Goal: Information Seeking & Learning: Check status

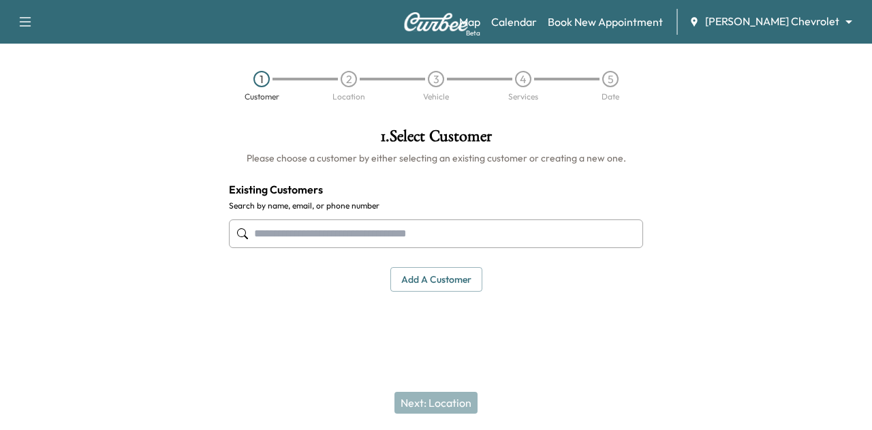
click at [795, 14] on body "Support Log Out Map Beta Calendar Book New Appointment [PERSON_NAME] Chevrolet …" at bounding box center [436, 215] width 872 height 430
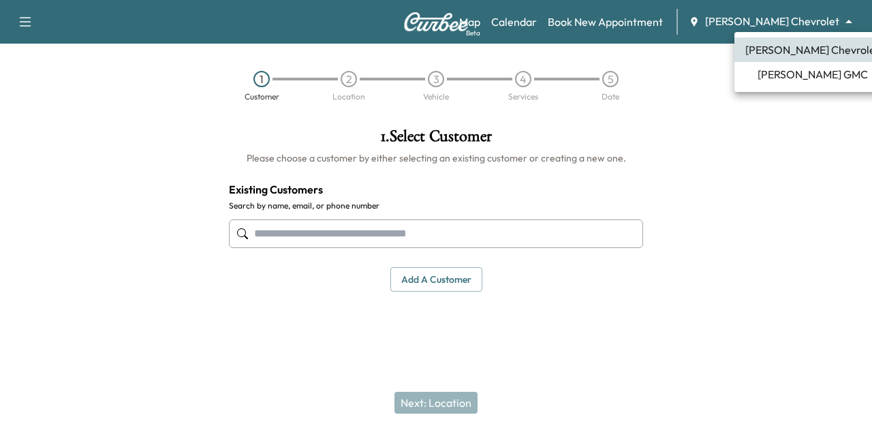
click at [782, 68] on span "[PERSON_NAME] GMC" at bounding box center [813, 74] width 110 height 16
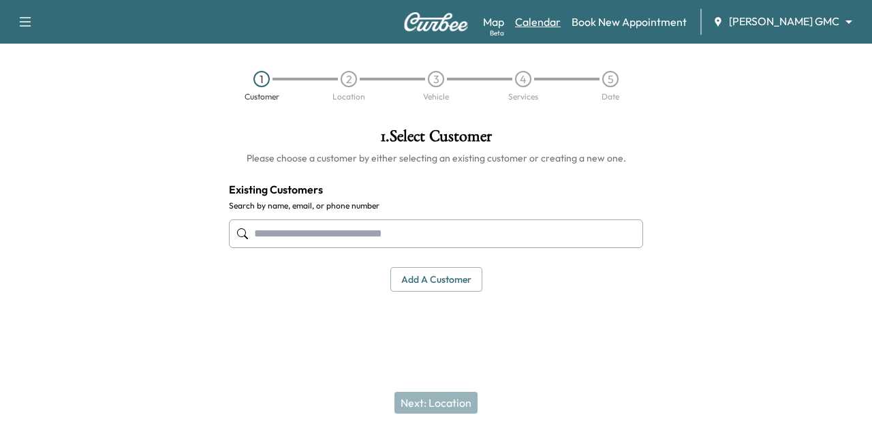
click at [561, 18] on link "Calendar" at bounding box center [538, 22] width 46 height 16
click at [537, 28] on link "Calendar" at bounding box center [514, 22] width 46 height 16
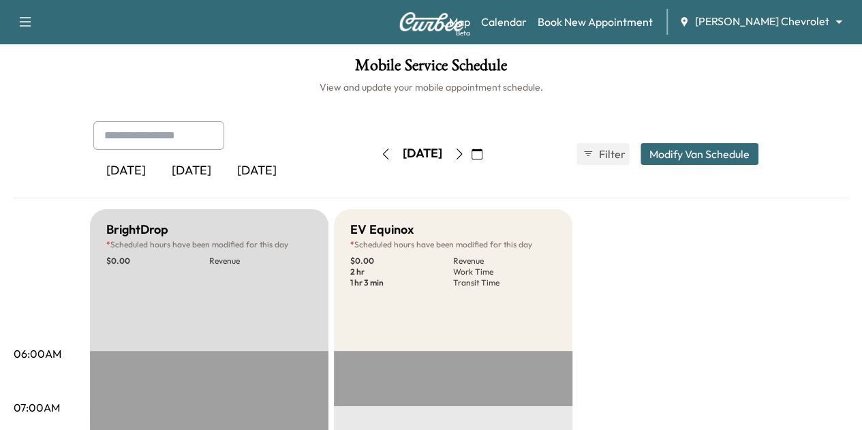
click at [483, 151] on icon "button" at bounding box center [477, 154] width 11 height 11
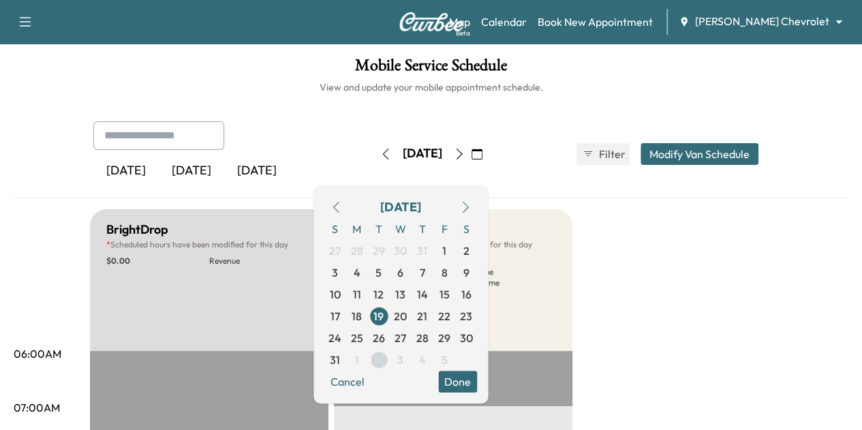
click at [390, 362] on span "2" at bounding box center [379, 360] width 22 height 22
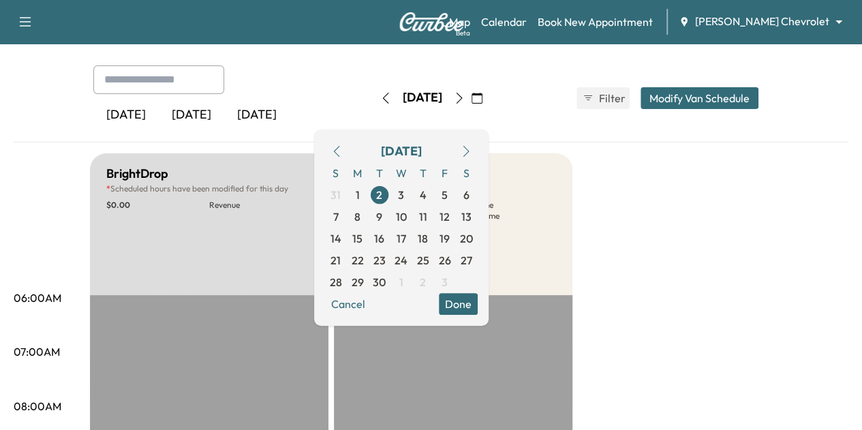
click at [465, 97] on icon "button" at bounding box center [459, 98] width 11 height 11
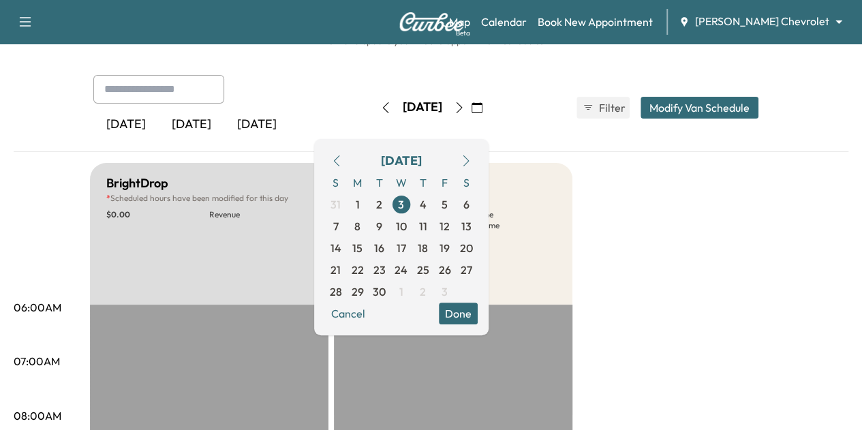
scroll to position [18, 0]
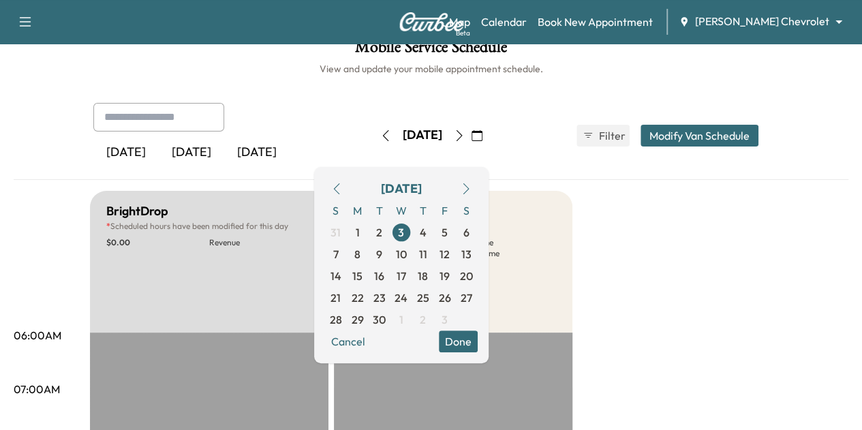
click at [471, 132] on button "button" at bounding box center [459, 136] width 23 height 22
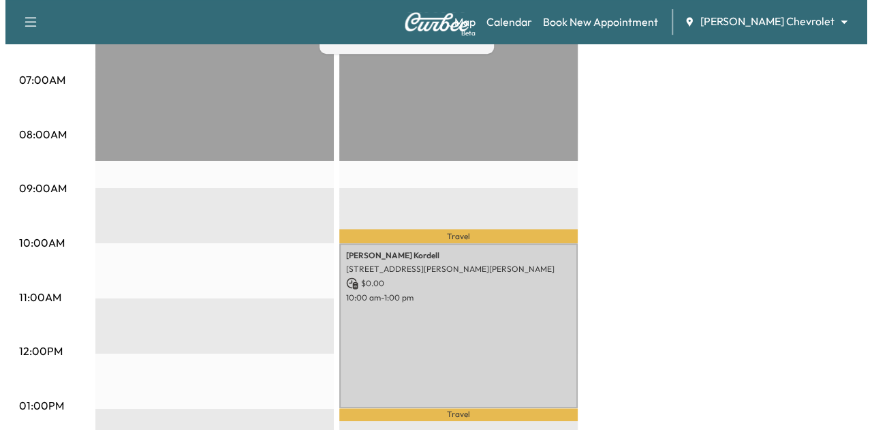
scroll to position [325, 0]
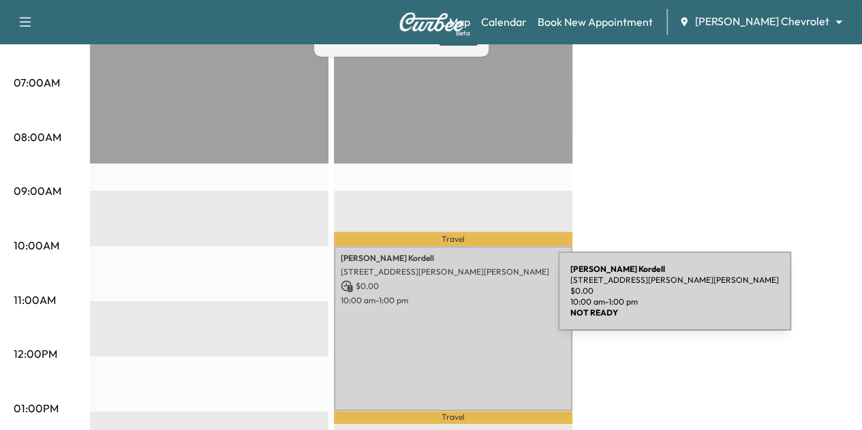
click at [456, 300] on p "10:00 am - 1:00 pm" at bounding box center [453, 300] width 225 height 11
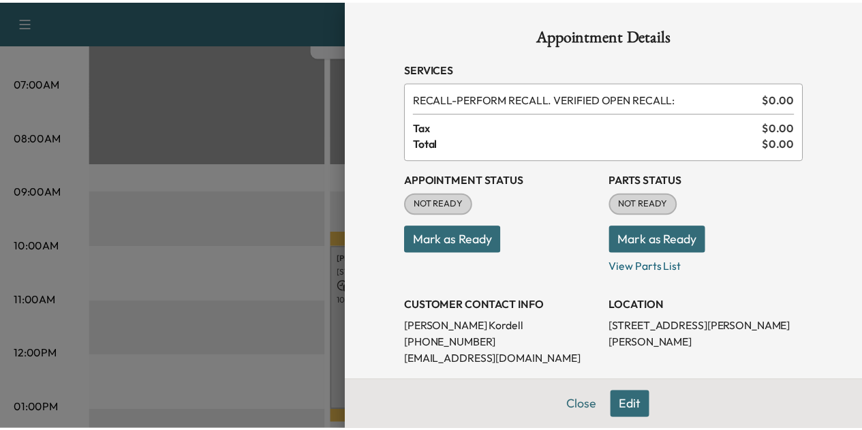
scroll to position [224, 0]
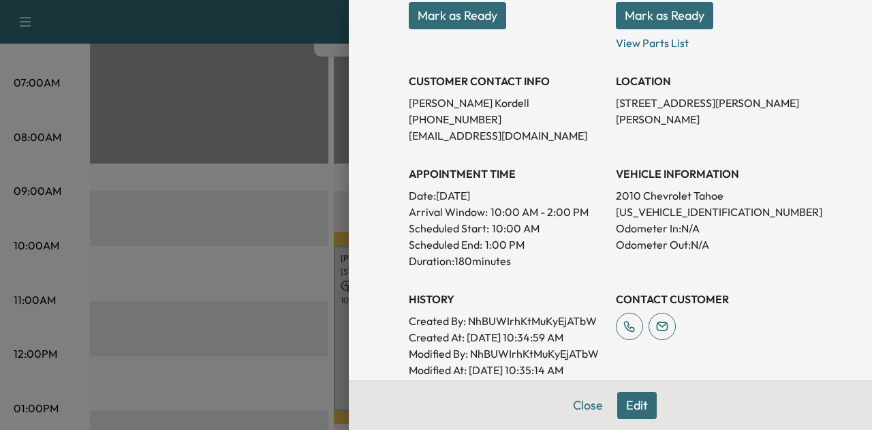
click at [673, 215] on p "[US_VEHICLE_IDENTIFICATION_NUMBER]" at bounding box center [714, 212] width 196 height 16
copy p "[US_VEHICLE_IDENTIFICATION_NUMBER]"
click at [267, 132] on div at bounding box center [436, 215] width 872 height 430
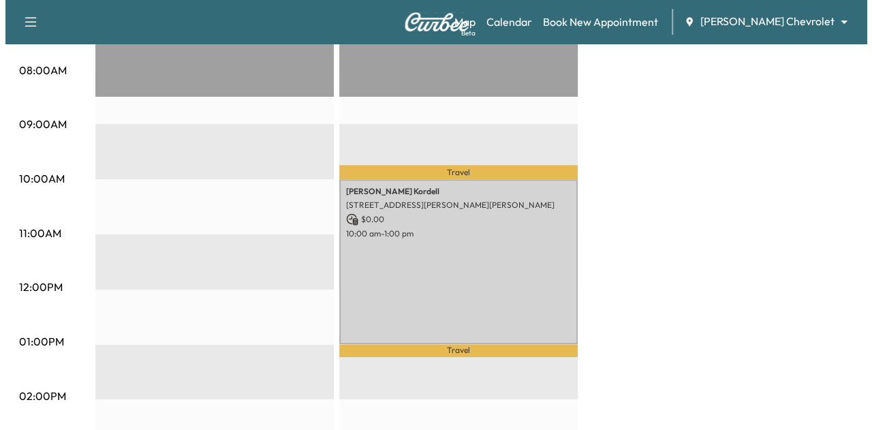
scroll to position [406, 0]
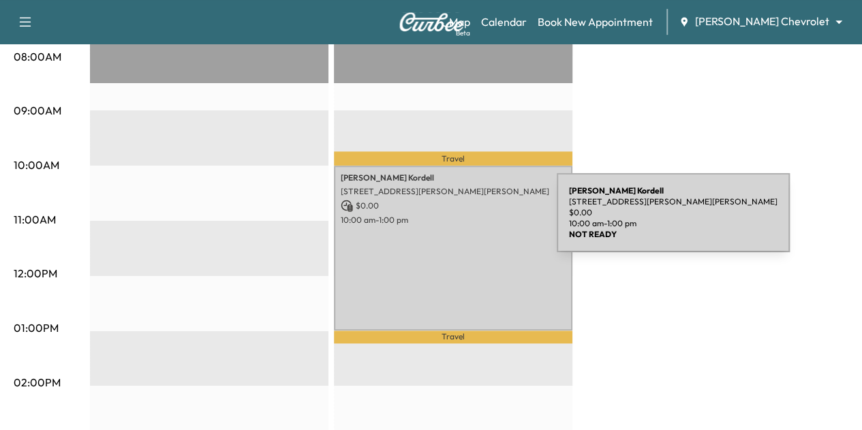
click at [455, 221] on p "10:00 am - 1:00 pm" at bounding box center [453, 220] width 225 height 11
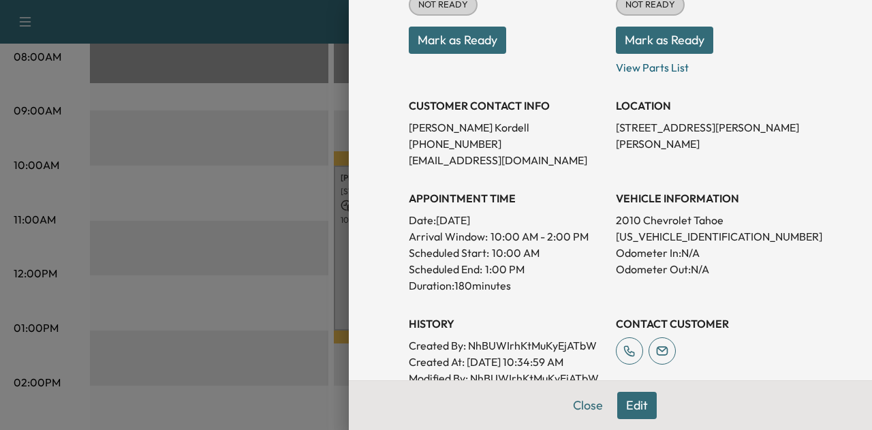
scroll to position [185, 0]
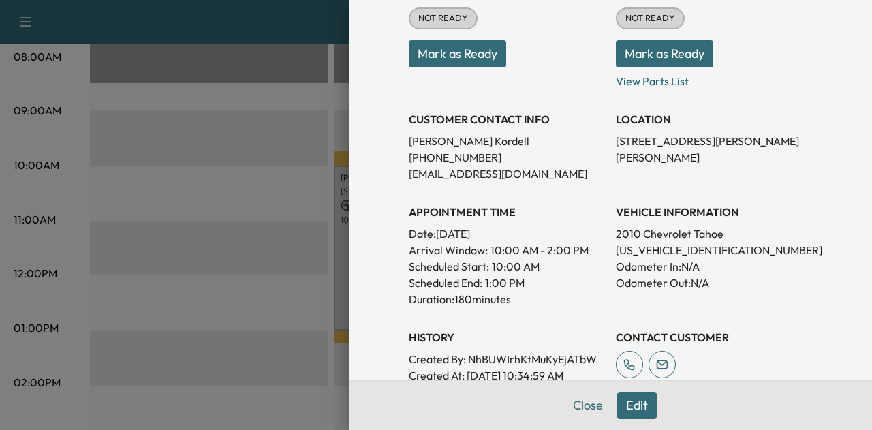
click at [626, 245] on p "[US_VEHICLE_IDENTIFICATION_NUMBER]" at bounding box center [714, 250] width 196 height 16
click at [629, 246] on p "[US_VEHICLE_IDENTIFICATION_NUMBER]" at bounding box center [714, 250] width 196 height 16
copy p "[US_VEHICLE_IDENTIFICATION_NUMBER]"
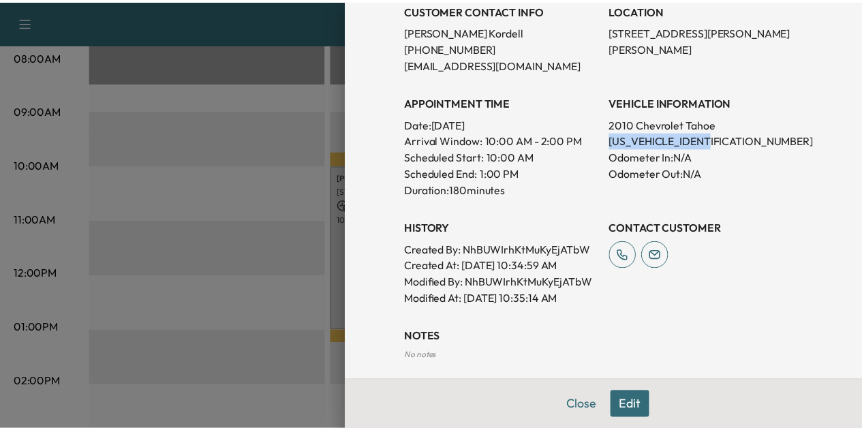
scroll to position [43, 0]
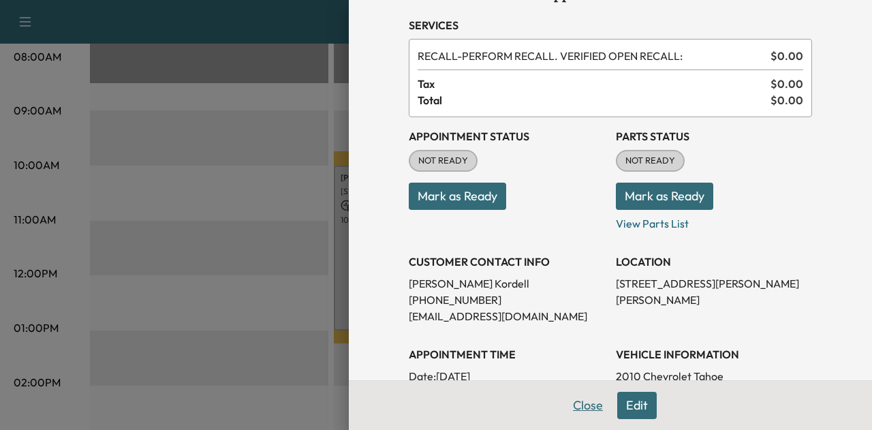
click at [573, 407] on button "Close" at bounding box center [588, 405] width 48 height 27
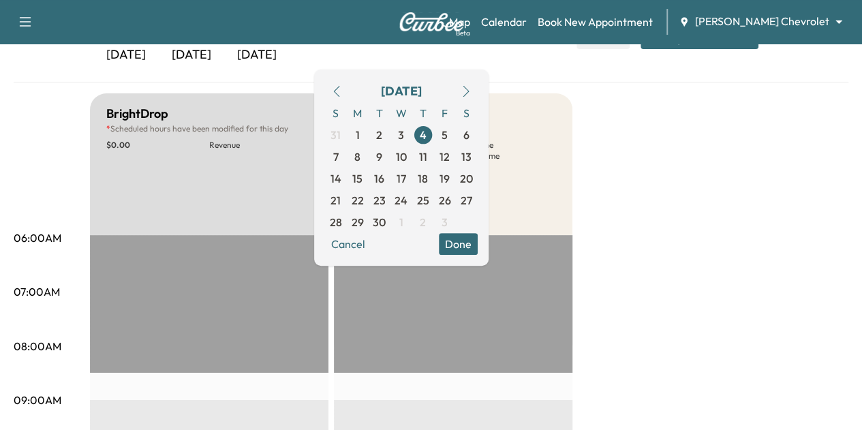
scroll to position [91, 0]
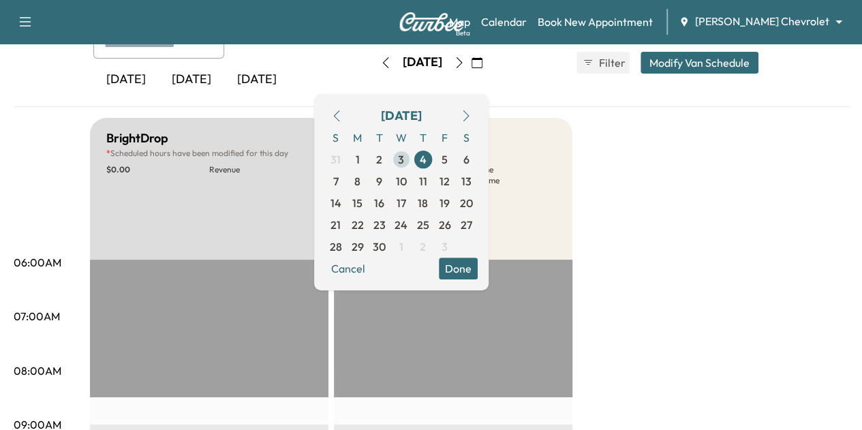
click at [412, 166] on span "3" at bounding box center [402, 160] width 22 height 22
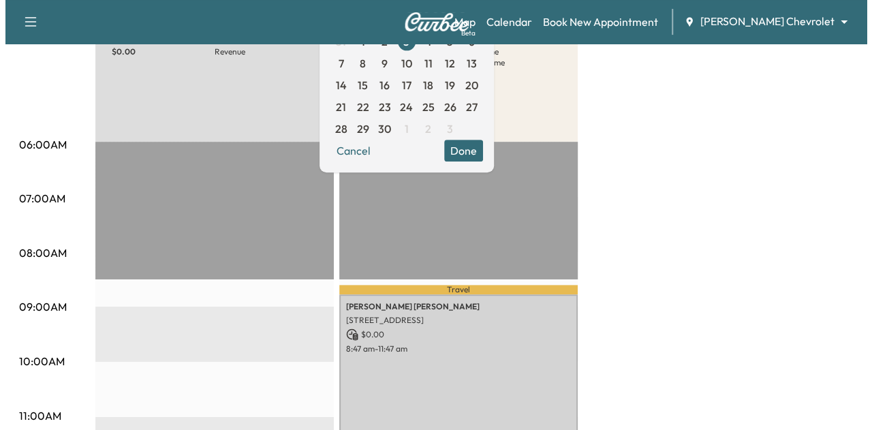
scroll to position [207, 0]
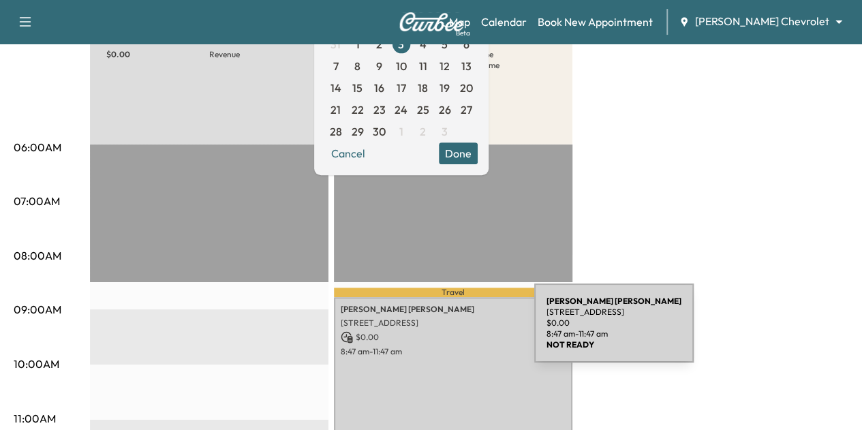
click at [432, 331] on p "$ 0.00" at bounding box center [453, 337] width 225 height 12
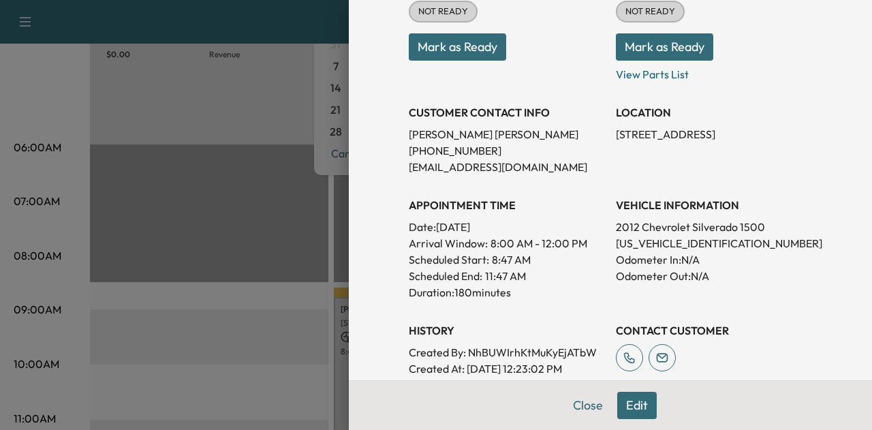
scroll to position [192, 0]
click at [645, 242] on p "[US_VEHICLE_IDENTIFICATION_NUMBER]" at bounding box center [714, 244] width 196 height 16
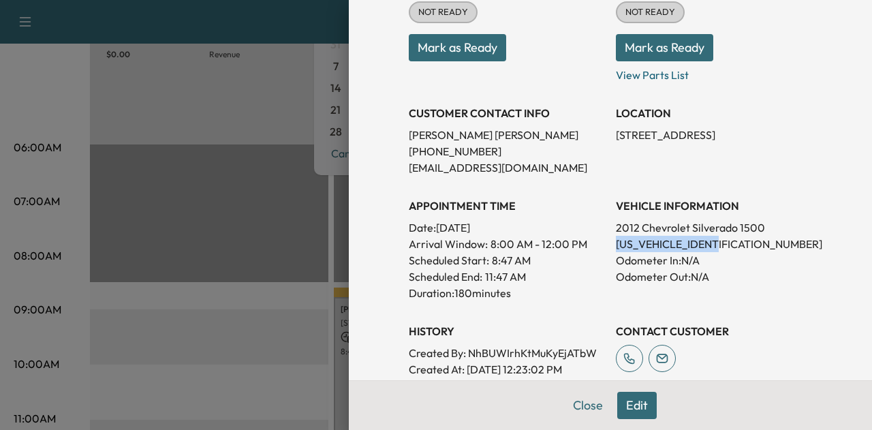
click at [645, 242] on p "[US_VEHICLE_IDENTIFICATION_NUMBER]" at bounding box center [714, 244] width 196 height 16
copy p "[US_VEHICLE_IDENTIFICATION_NUMBER]"
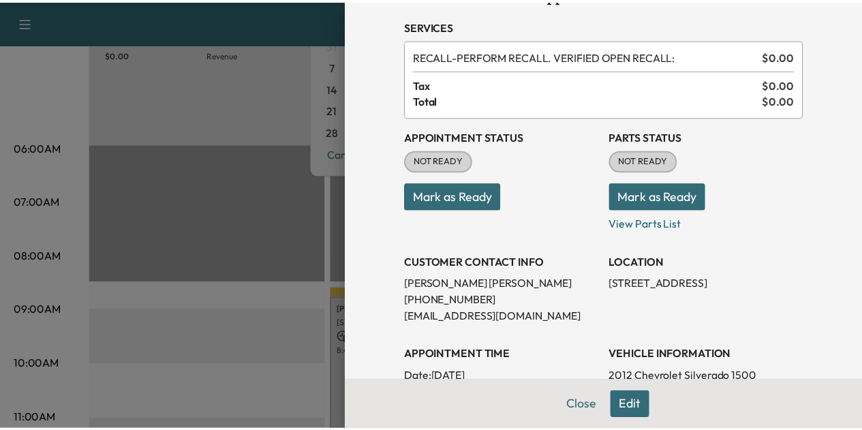
scroll to position [0, 0]
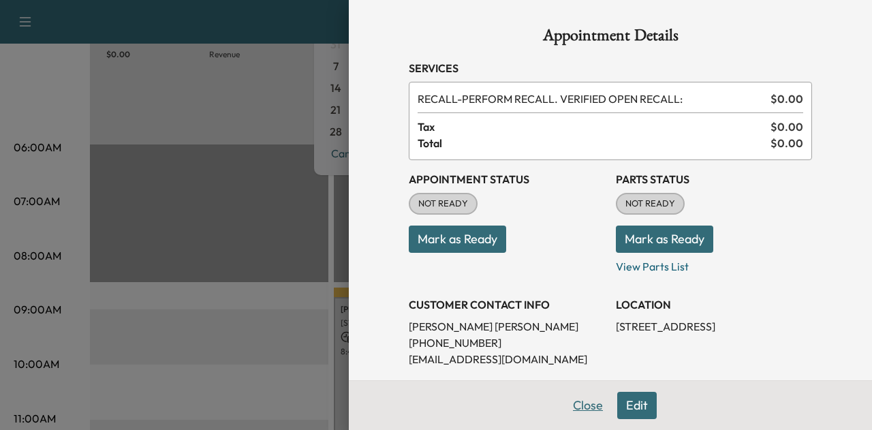
click at [575, 405] on button "Close" at bounding box center [588, 405] width 48 height 27
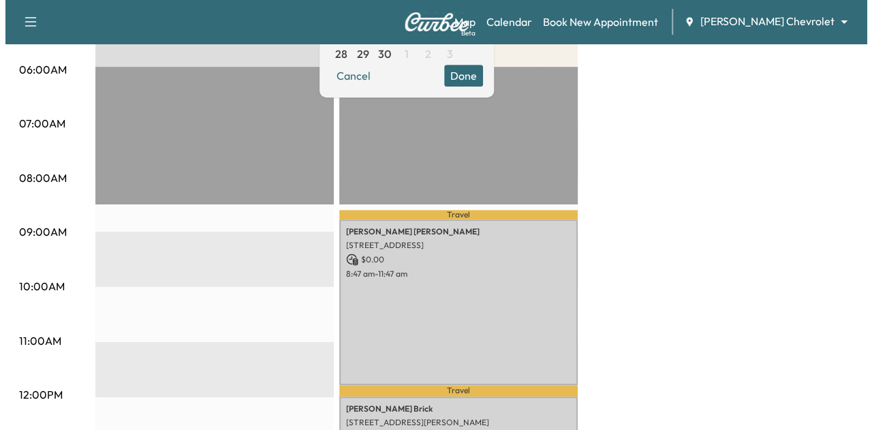
scroll to position [288, 0]
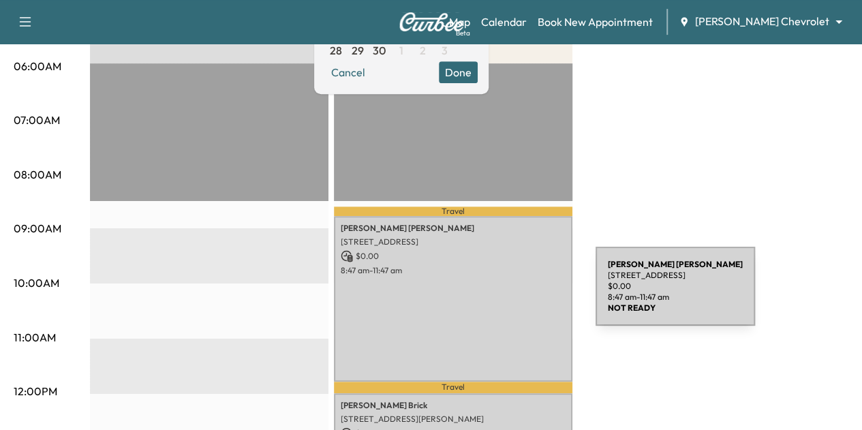
click at [493, 294] on div "[PERSON_NAME] [STREET_ADDRESS] $ 0.00 8:47 am - 11:47 am" at bounding box center [453, 298] width 239 height 165
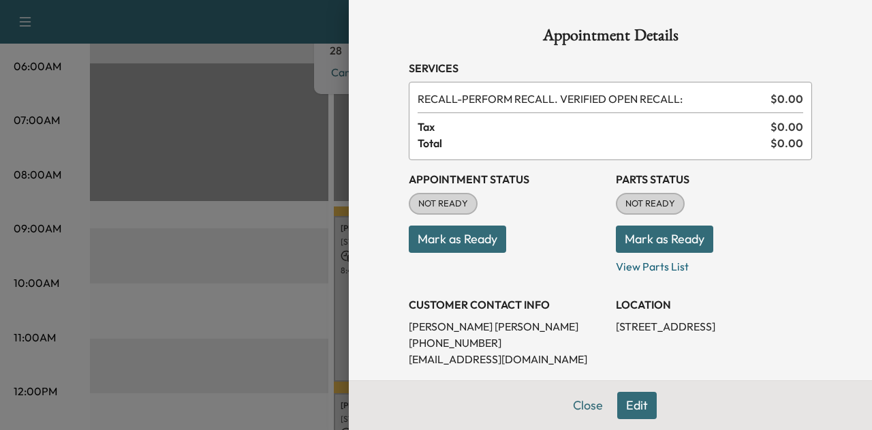
scroll to position [198, 0]
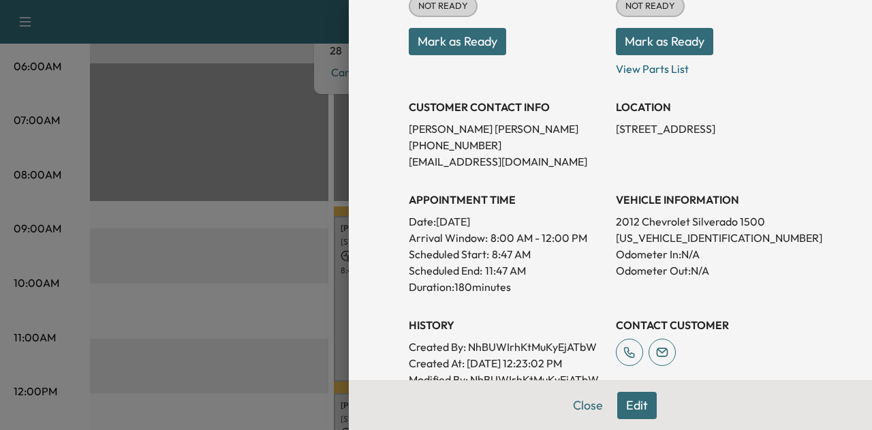
click at [655, 238] on p "[US_VEHICLE_IDENTIFICATION_NUMBER]" at bounding box center [714, 238] width 196 height 16
copy p "[US_VEHICLE_IDENTIFICATION_NUMBER]"
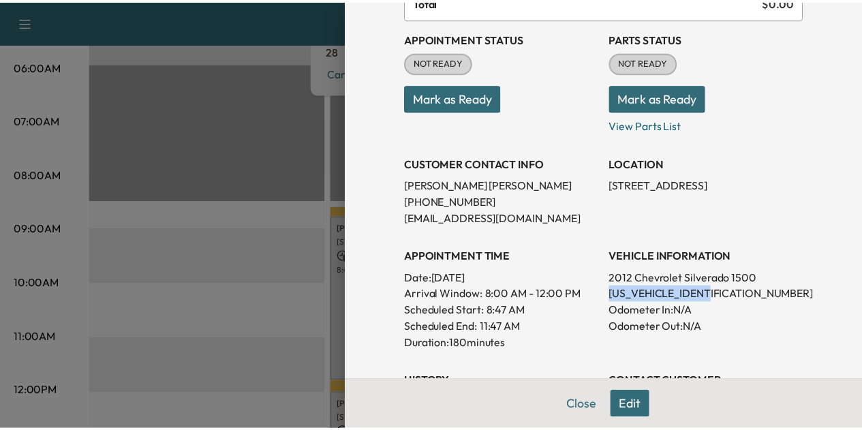
scroll to position [136, 0]
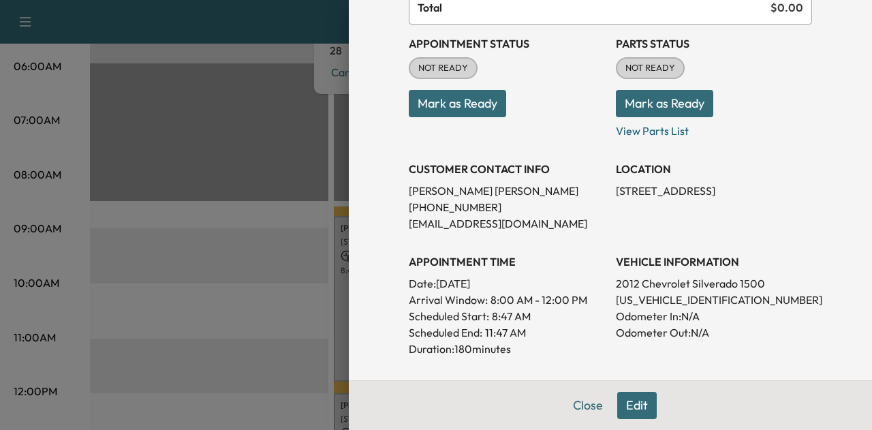
click at [443, 186] on p "[PERSON_NAME]" at bounding box center [507, 191] width 196 height 16
drag, startPoint x: 443, startPoint y: 186, endPoint x: 500, endPoint y: 174, distance: 58.6
click at [500, 174] on h3 "CUSTOMER CONTACT INFO" at bounding box center [507, 169] width 196 height 16
drag, startPoint x: 469, startPoint y: 192, endPoint x: 394, endPoint y: 192, distance: 75.0
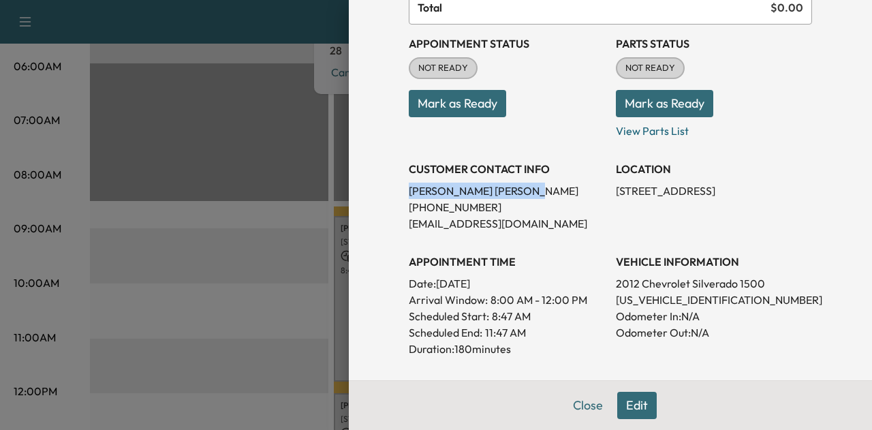
click at [394, 192] on div "Appointment Details Services RECALL - PERFORM RECALL. VERIFIED OPEN RECALL: $ 0…" at bounding box center [611, 264] width 436 height 801
copy p "[PERSON_NAME]"
click at [570, 399] on button "Close" at bounding box center [588, 405] width 48 height 27
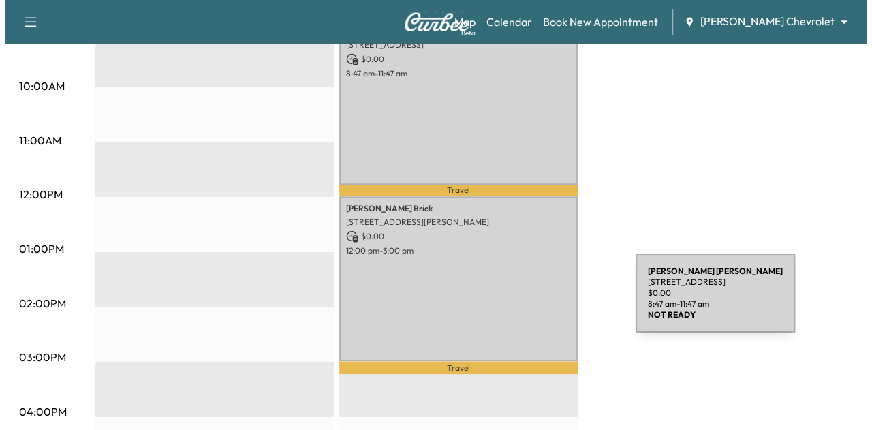
scroll to position [485, 0]
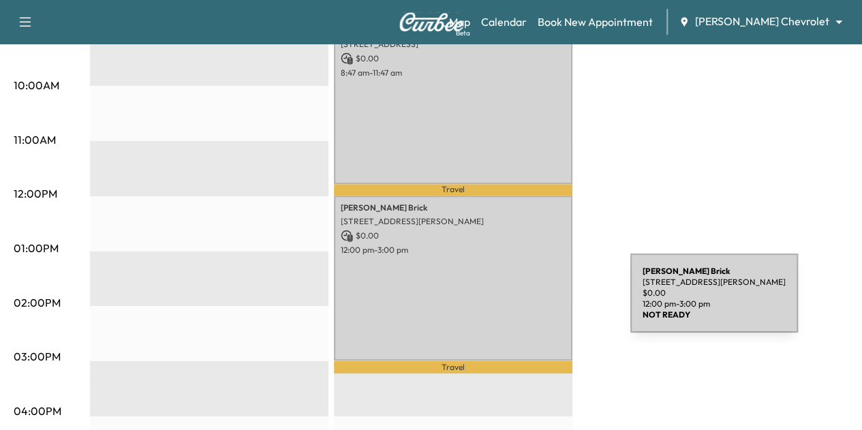
click at [528, 301] on div "[PERSON_NAME] [STREET_ADDRESS][PERSON_NAME][PERSON_NAME] $ 0.00 12:00 pm - 3:00…" at bounding box center [453, 278] width 239 height 165
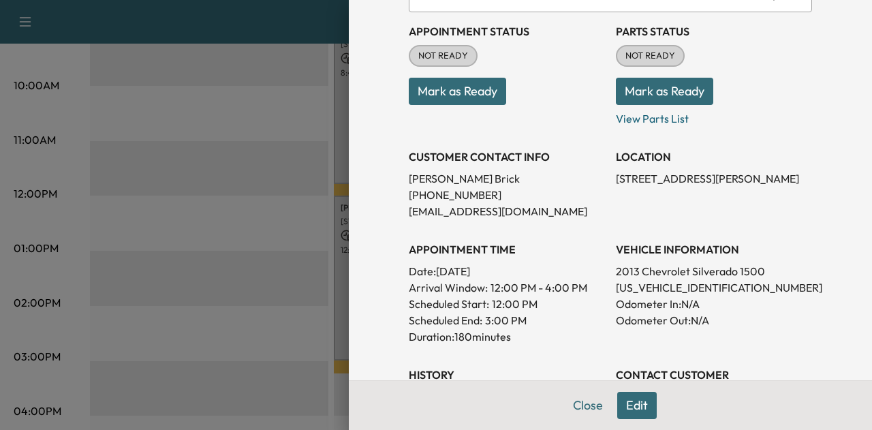
scroll to position [150, 0]
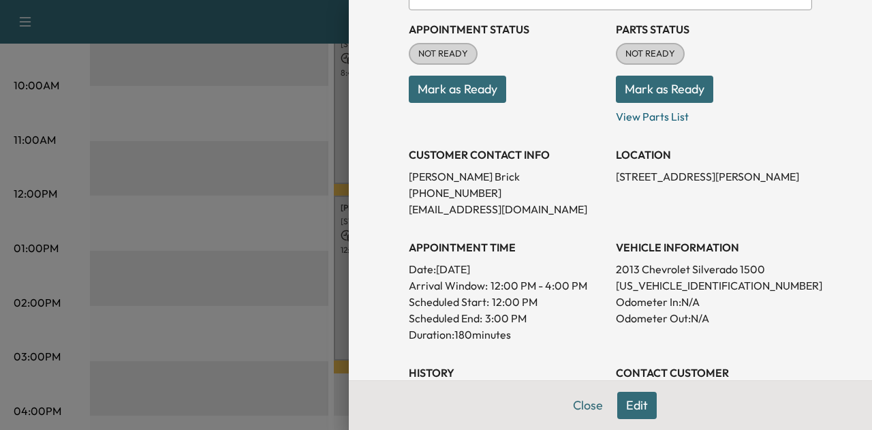
click at [654, 287] on p "[US_VEHICLE_IDENTIFICATION_NUMBER]" at bounding box center [714, 285] width 196 height 16
copy p "[US_VEHICLE_IDENTIFICATION_NUMBER]"
click at [440, 172] on p "[PERSON_NAME]" at bounding box center [507, 176] width 196 height 16
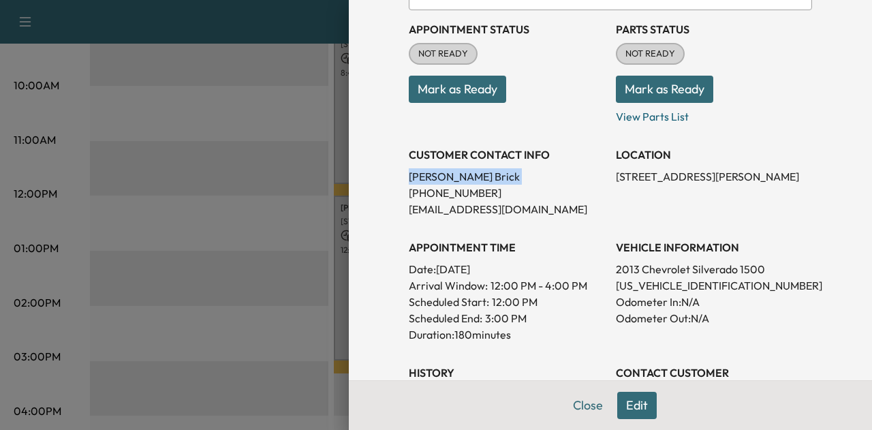
click at [440, 172] on p "[PERSON_NAME]" at bounding box center [507, 176] width 196 height 16
copy p "[PERSON_NAME]"
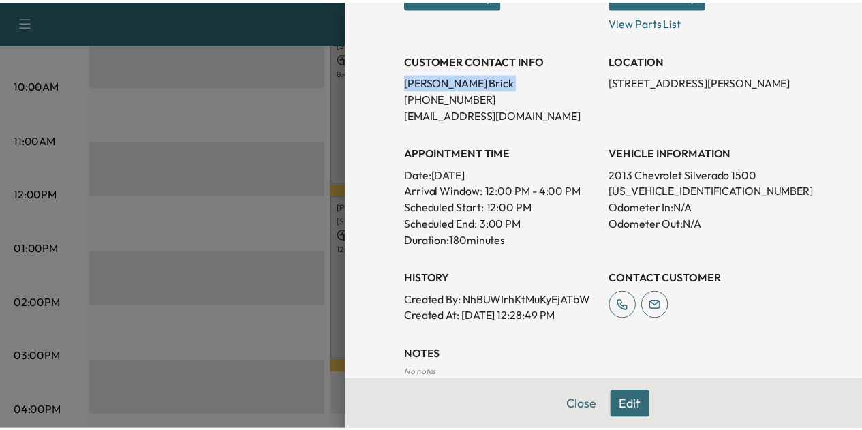
scroll to position [245, 0]
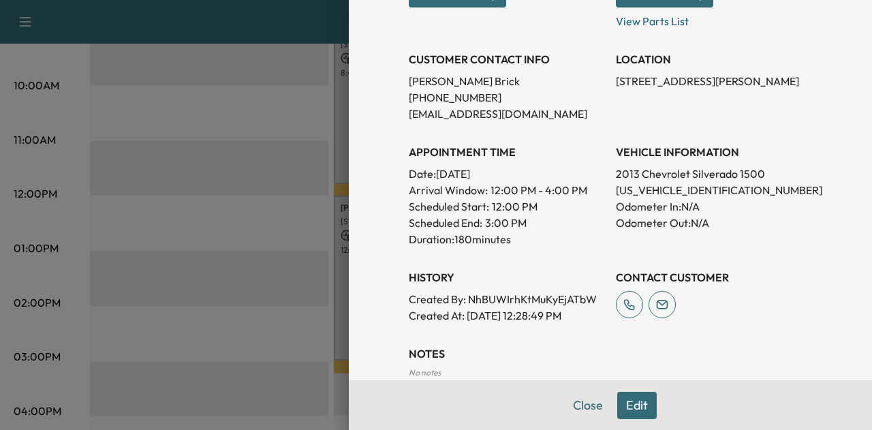
click at [582, 388] on div "Close Edit" at bounding box center [610, 405] width 523 height 50
click at [579, 399] on button "Close" at bounding box center [588, 405] width 48 height 27
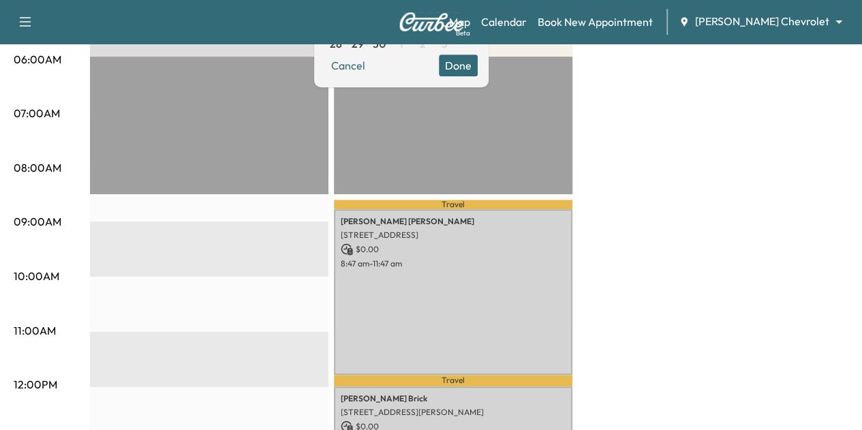
scroll to position [53, 0]
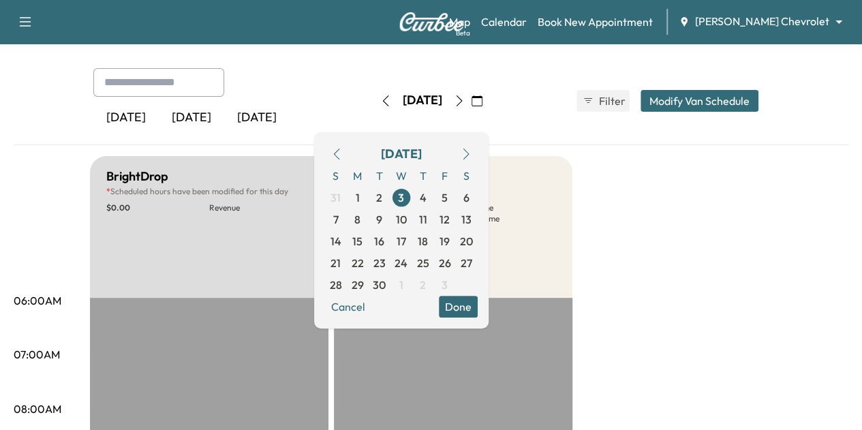
click at [465, 95] on icon "button" at bounding box center [459, 100] width 11 height 11
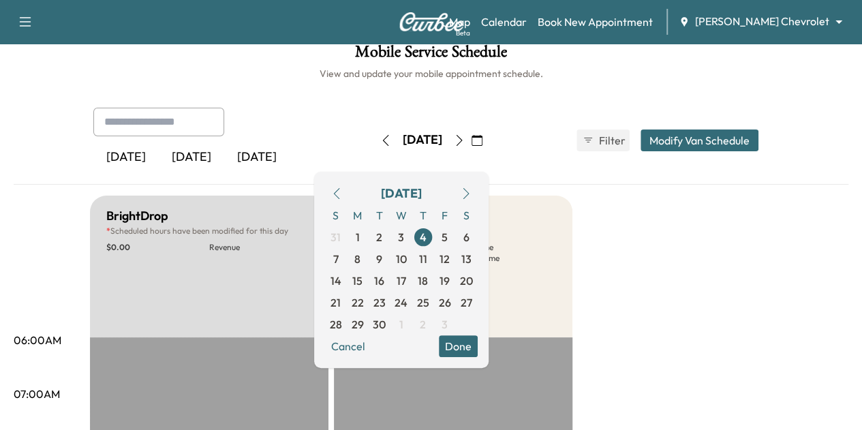
click at [465, 141] on icon "button" at bounding box center [459, 140] width 11 height 11
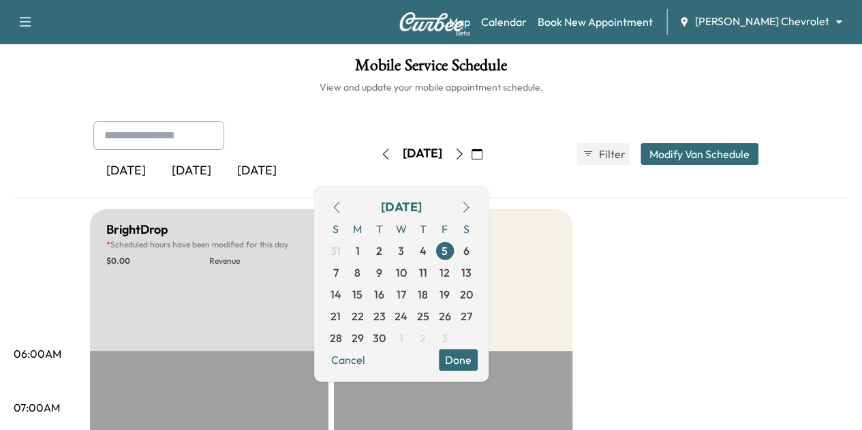
click at [380, 152] on icon "button" at bounding box center [385, 154] width 11 height 11
click at [374, 152] on button "button" at bounding box center [385, 154] width 23 height 22
click at [348, 204] on button "button" at bounding box center [336, 207] width 23 height 22
click at [342, 204] on icon "button" at bounding box center [336, 207] width 11 height 11
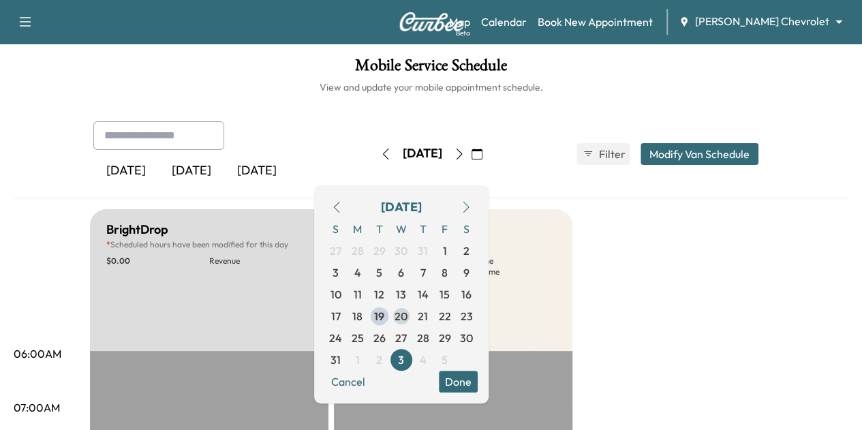
click at [408, 311] on span "20" at bounding box center [401, 316] width 13 height 16
click at [478, 378] on button "Done" at bounding box center [458, 382] width 39 height 22
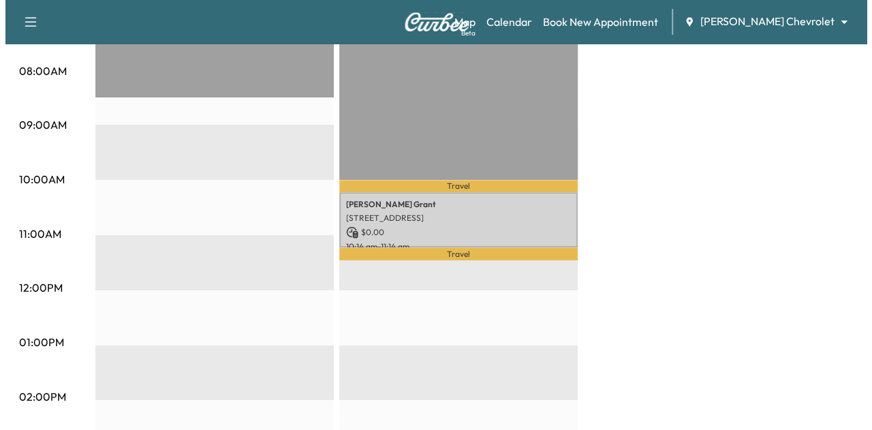
scroll to position [393, 0]
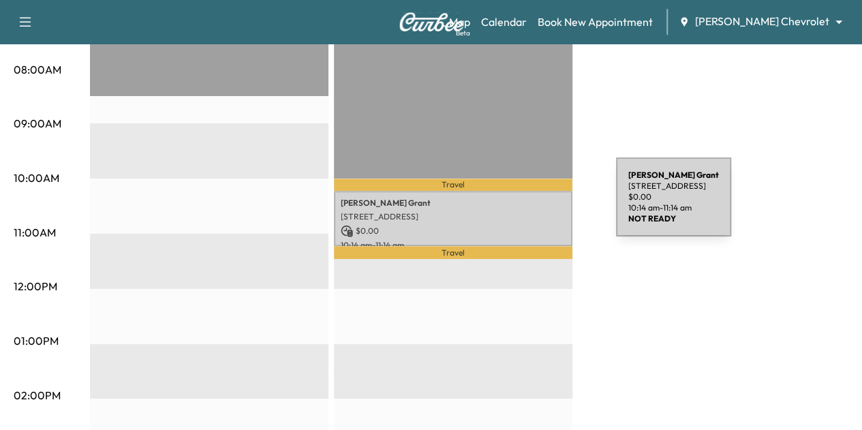
click at [514, 205] on div "[PERSON_NAME] [STREET_ADDRESS] $ 0.00 10:14 am - 11:14 am" at bounding box center [453, 218] width 239 height 55
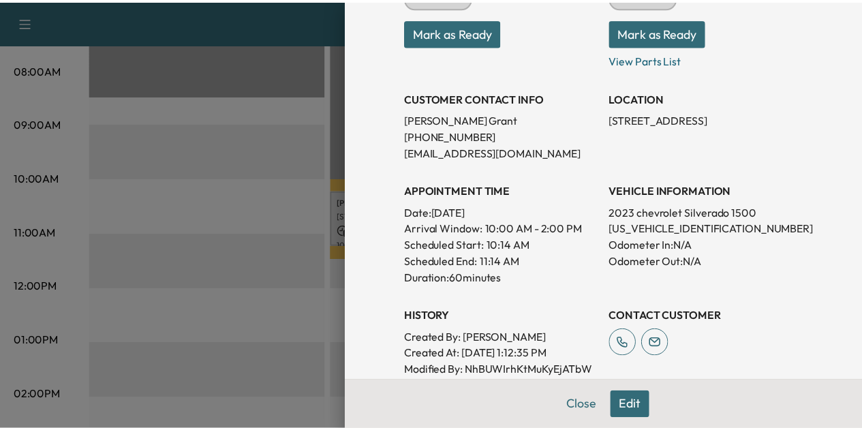
scroll to position [206, 0]
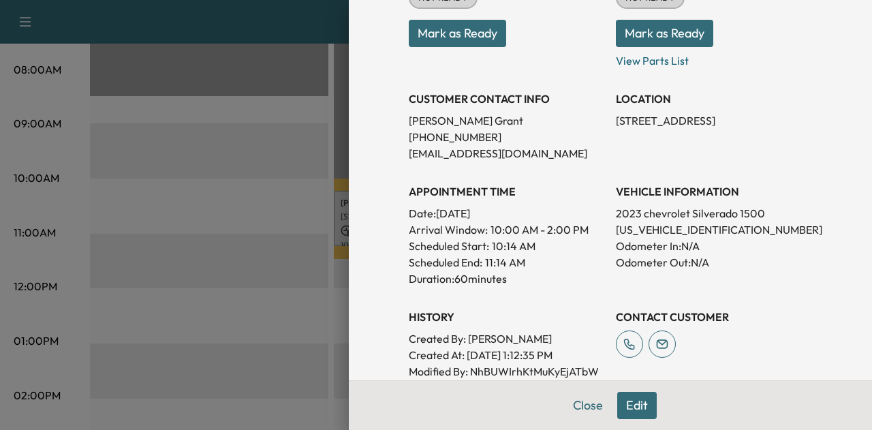
click at [622, 228] on p "[US_VEHICLE_IDENTIFICATION_NUMBER]" at bounding box center [714, 230] width 196 height 16
copy p "[US_VEHICLE_IDENTIFICATION_NUMBER]"
click at [574, 405] on button "Close" at bounding box center [588, 405] width 48 height 27
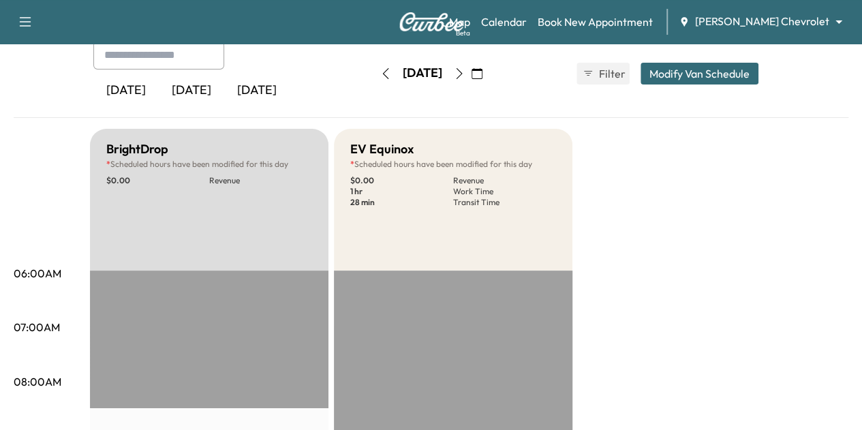
scroll to position [0, 0]
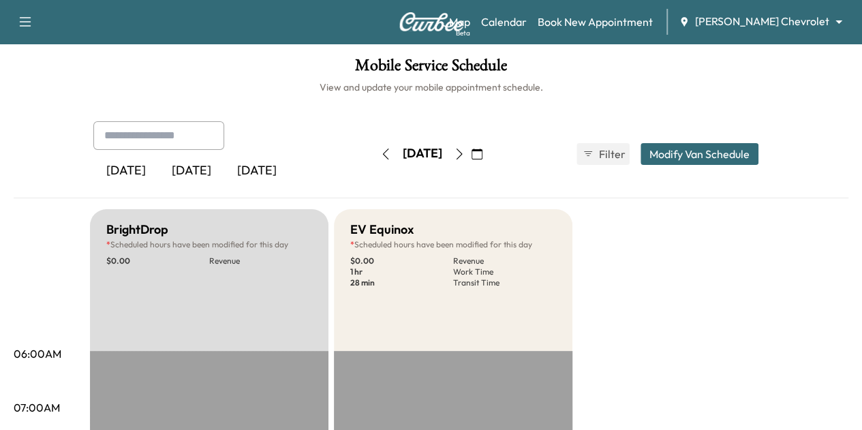
click at [471, 145] on button "button" at bounding box center [459, 154] width 23 height 22
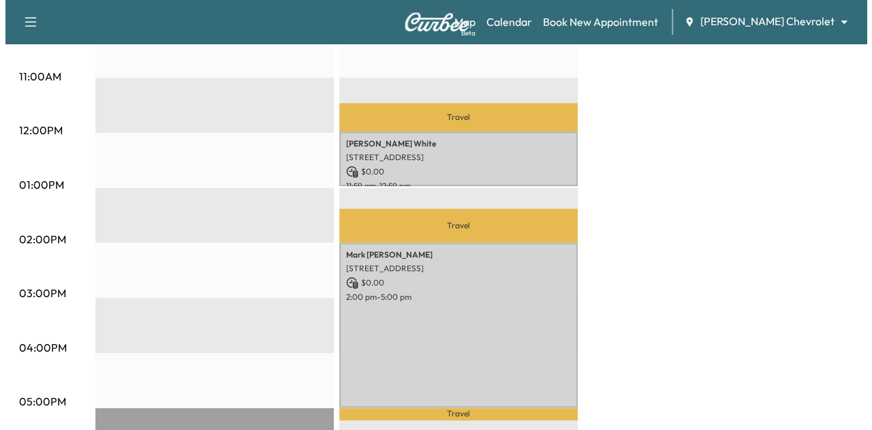
scroll to position [535, 0]
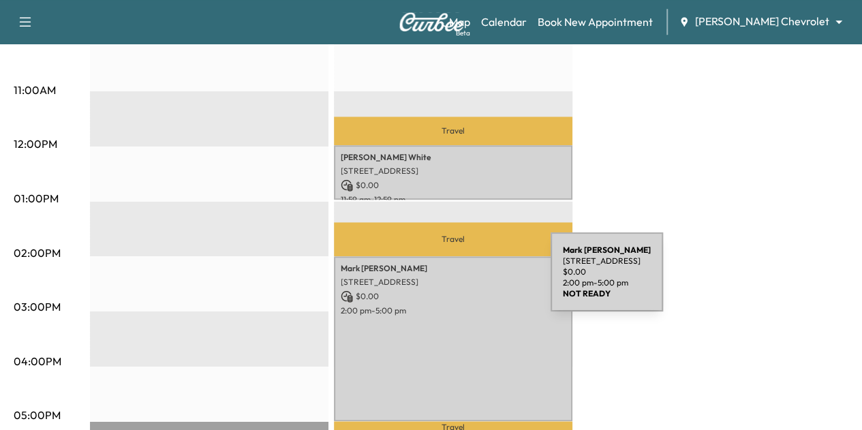
click at [448, 280] on p "[STREET_ADDRESS]" at bounding box center [453, 282] width 225 height 11
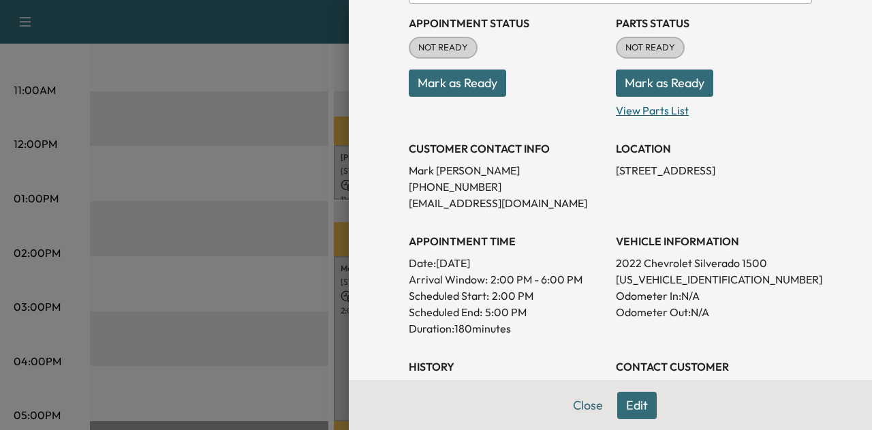
scroll to position [155, 0]
click at [642, 277] on p "[US_VEHICLE_IDENTIFICATION_NUMBER]" at bounding box center [714, 280] width 196 height 16
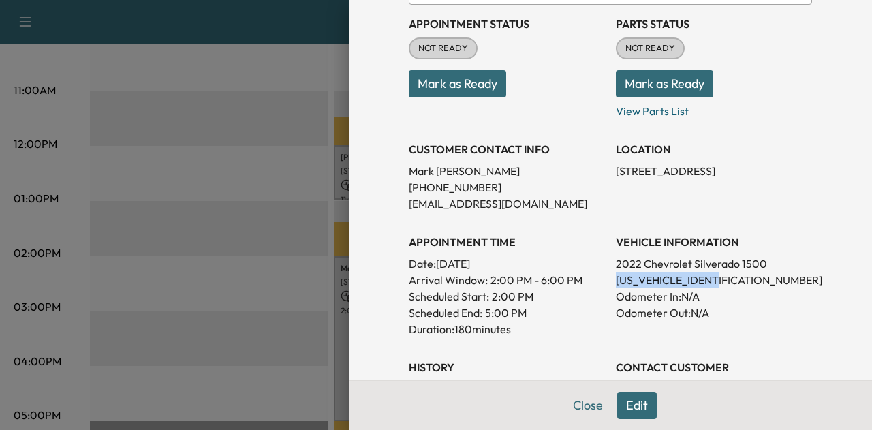
click at [642, 277] on p "[US_VEHICLE_IDENTIFICATION_NUMBER]" at bounding box center [714, 280] width 196 height 16
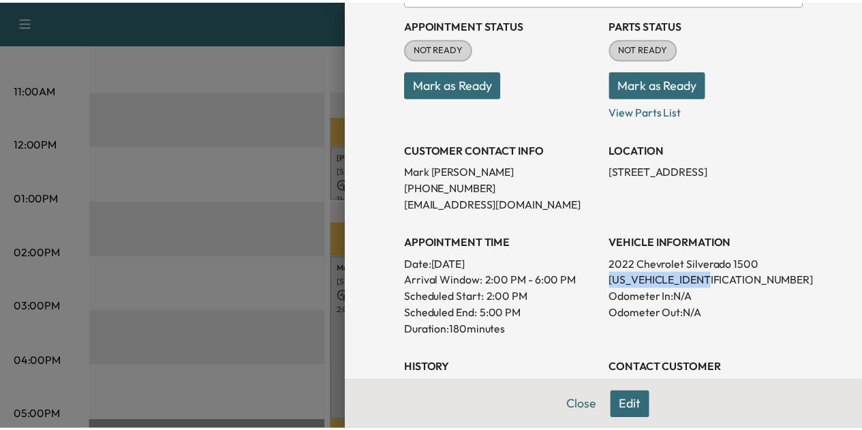
scroll to position [0, 0]
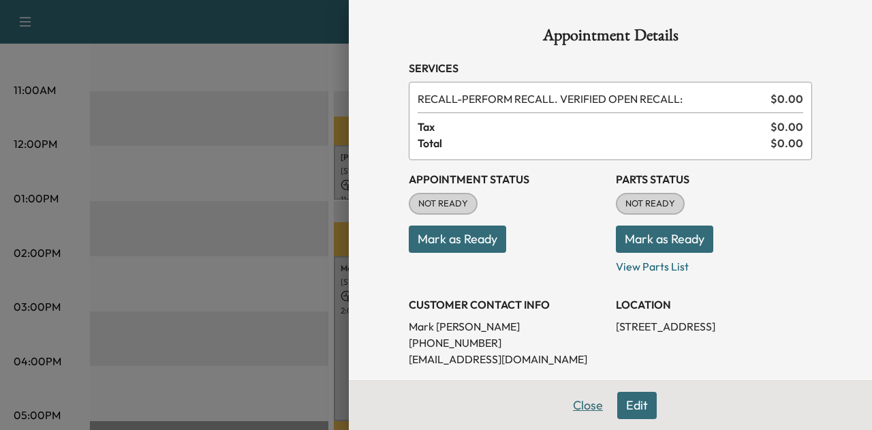
click at [568, 399] on button "Close" at bounding box center [588, 405] width 48 height 27
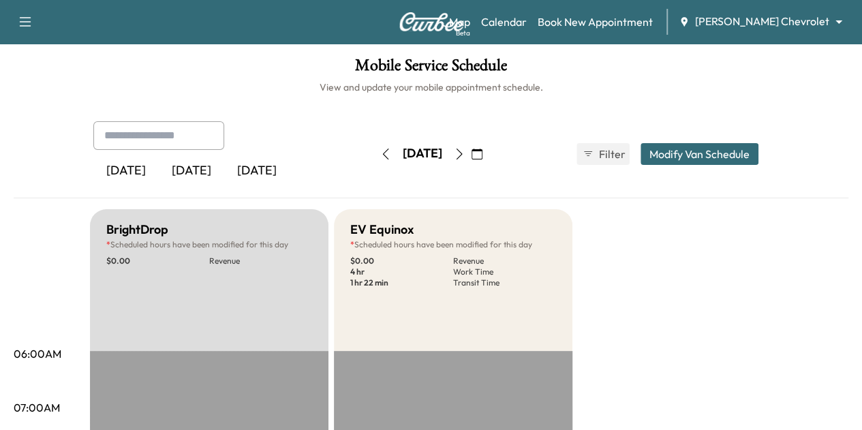
click at [465, 151] on icon "button" at bounding box center [459, 154] width 11 height 11
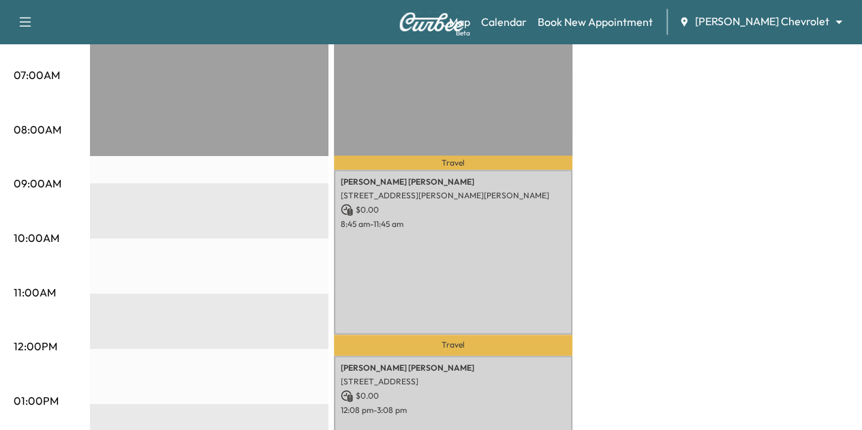
scroll to position [333, 0]
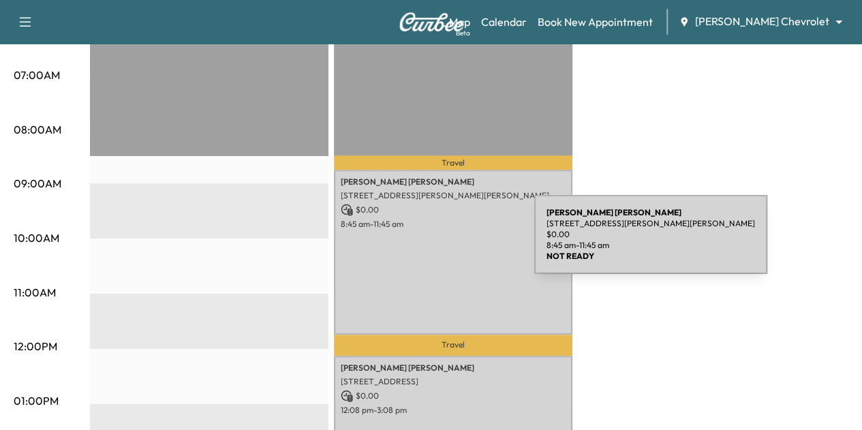
click at [431, 241] on div "[PERSON_NAME] [STREET_ADDRESS][PERSON_NAME][PERSON_NAME] $ 0.00 8:45 am - 11:45…" at bounding box center [453, 252] width 239 height 165
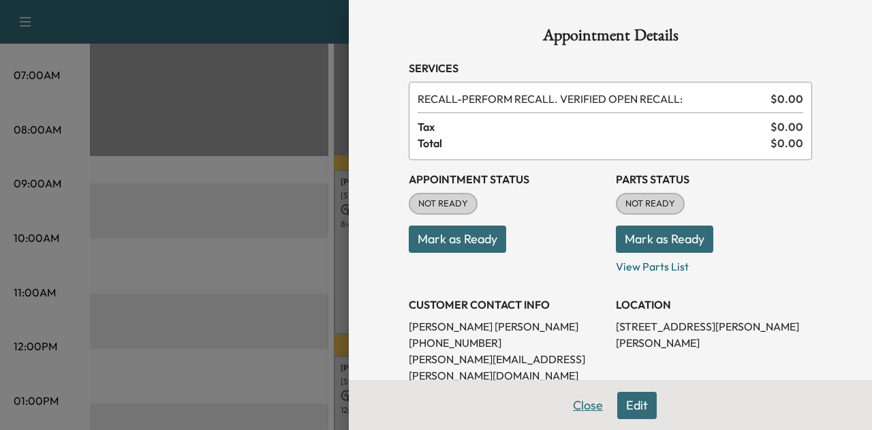
click at [586, 410] on button "Close" at bounding box center [588, 405] width 48 height 27
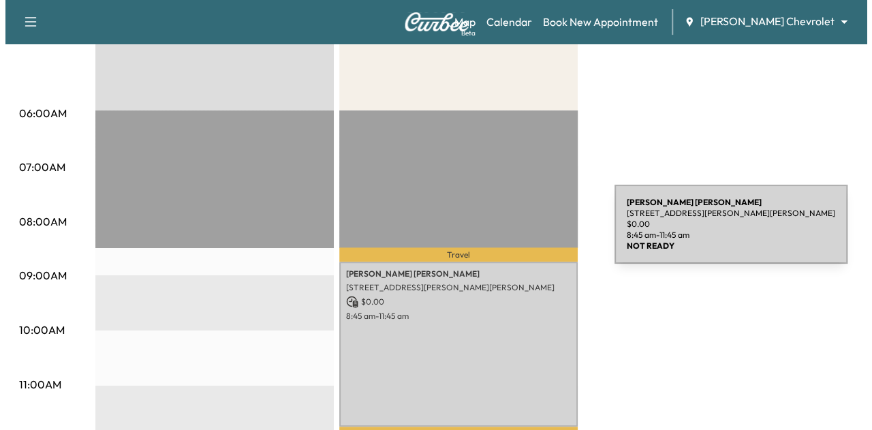
scroll to position [358, 0]
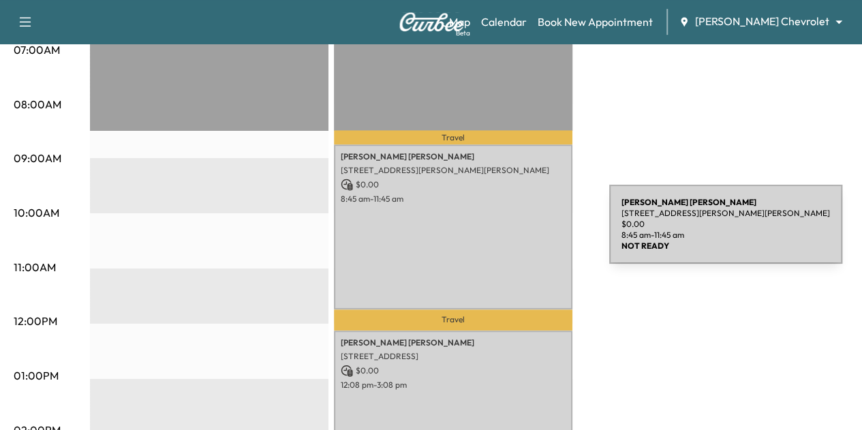
click at [507, 232] on div "[PERSON_NAME] [STREET_ADDRESS][PERSON_NAME][PERSON_NAME] $ 0.00 8:45 am - 11:45…" at bounding box center [453, 226] width 239 height 165
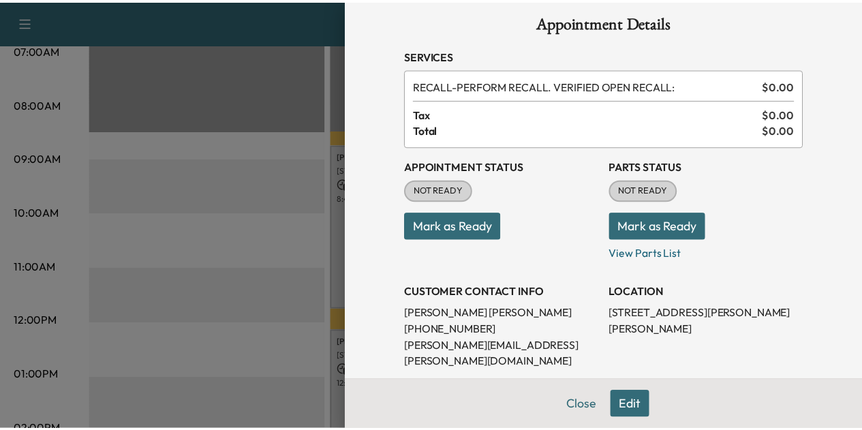
scroll to position [0, 0]
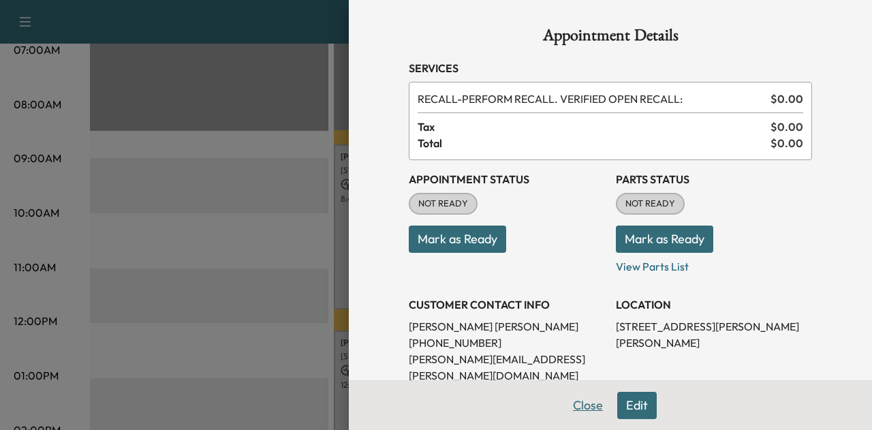
click at [564, 406] on button "Close" at bounding box center [588, 405] width 48 height 27
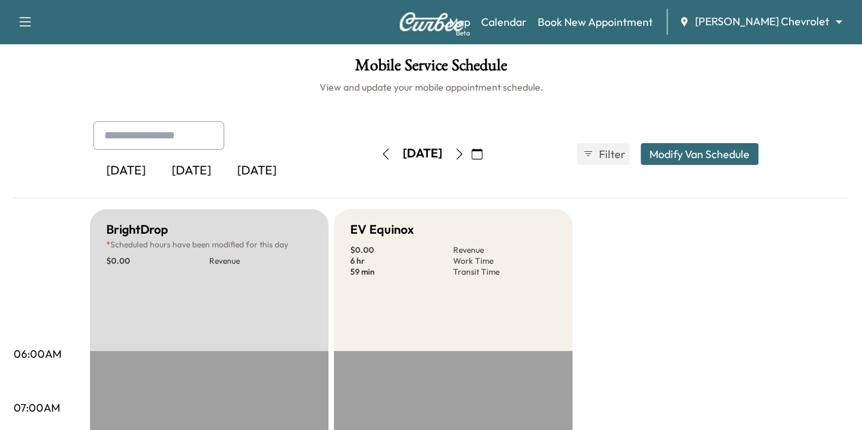
click at [489, 155] on button "button" at bounding box center [477, 154] width 23 height 22
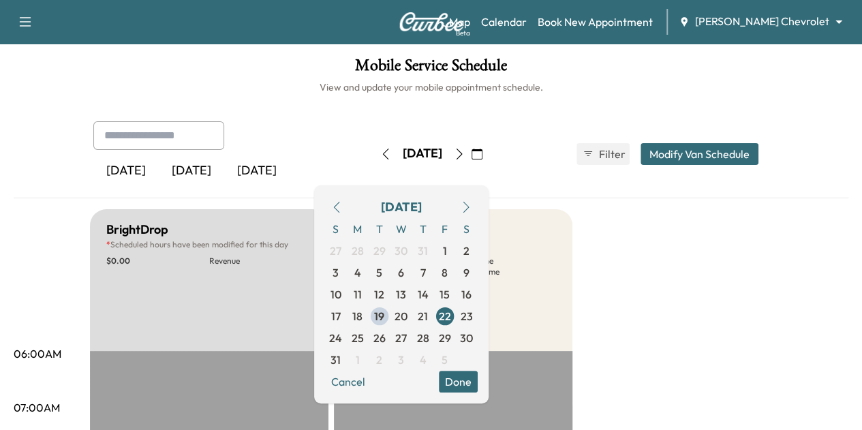
click at [478, 198] on button "button" at bounding box center [466, 207] width 23 height 22
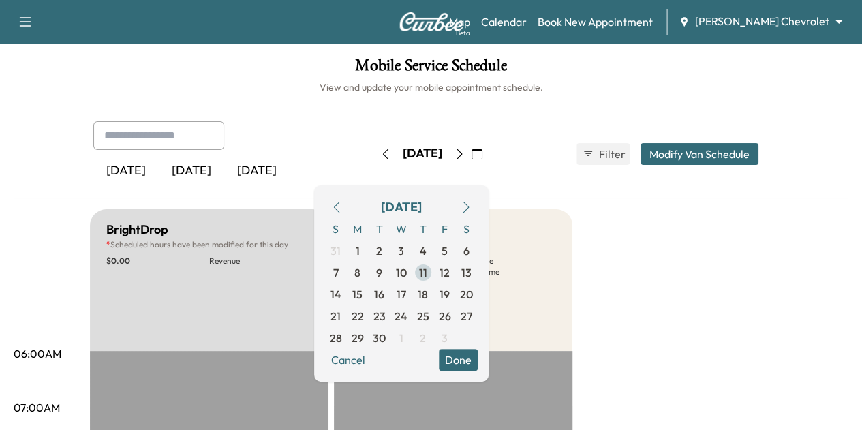
click at [427, 273] on span "11" at bounding box center [423, 272] width 8 height 16
click at [478, 359] on button "Done" at bounding box center [458, 360] width 39 height 22
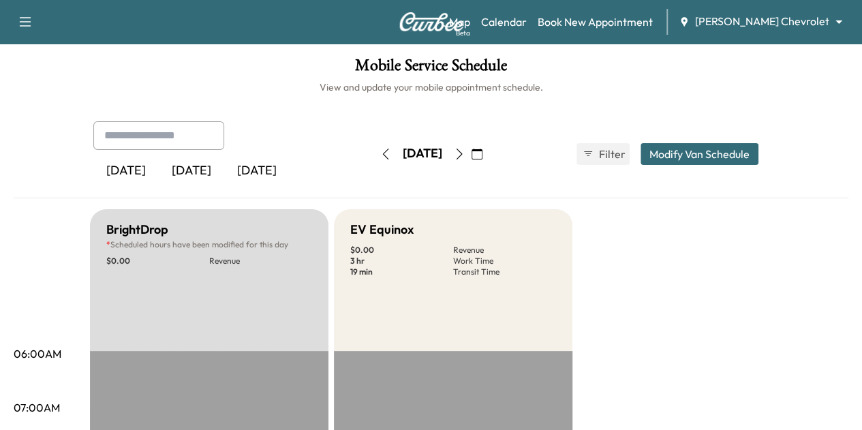
click at [465, 150] on icon "button" at bounding box center [459, 154] width 11 height 11
click at [462, 157] on icon "button" at bounding box center [459, 154] width 6 height 11
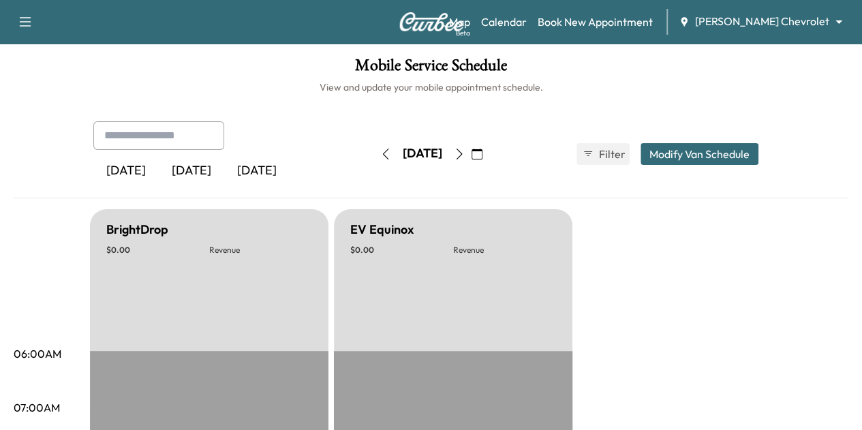
click at [465, 156] on icon "button" at bounding box center [459, 154] width 11 height 11
click at [462, 156] on icon "button" at bounding box center [459, 154] width 6 height 11
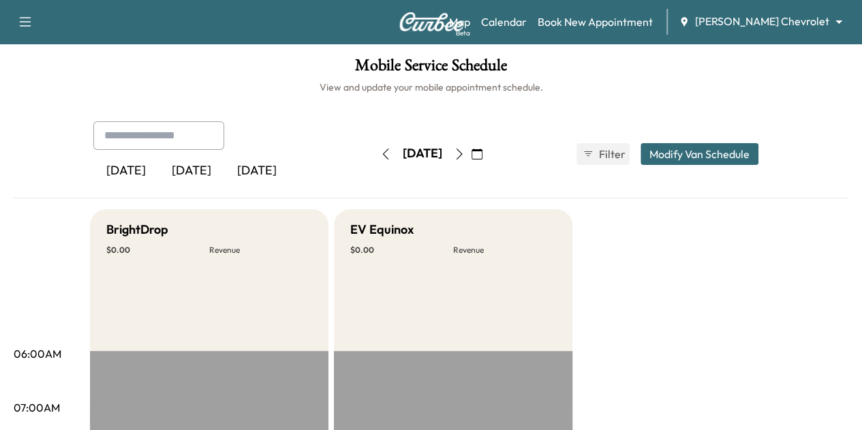
click at [465, 156] on icon "button" at bounding box center [459, 154] width 11 height 11
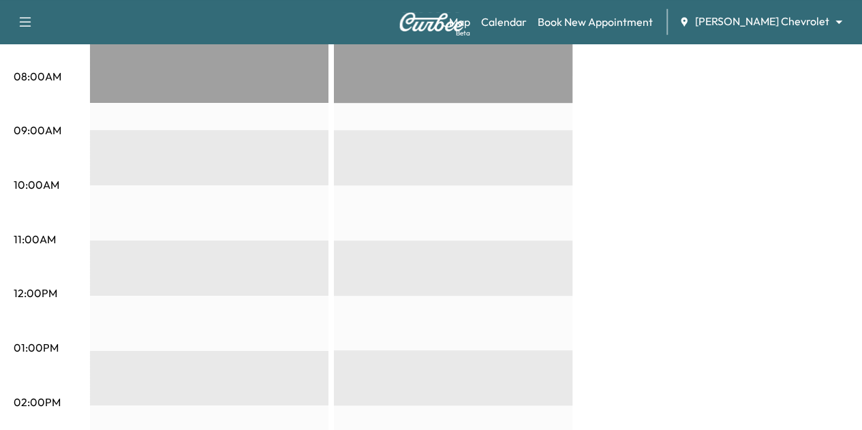
scroll to position [389, 0]
